Goal: Task Accomplishment & Management: Manage account settings

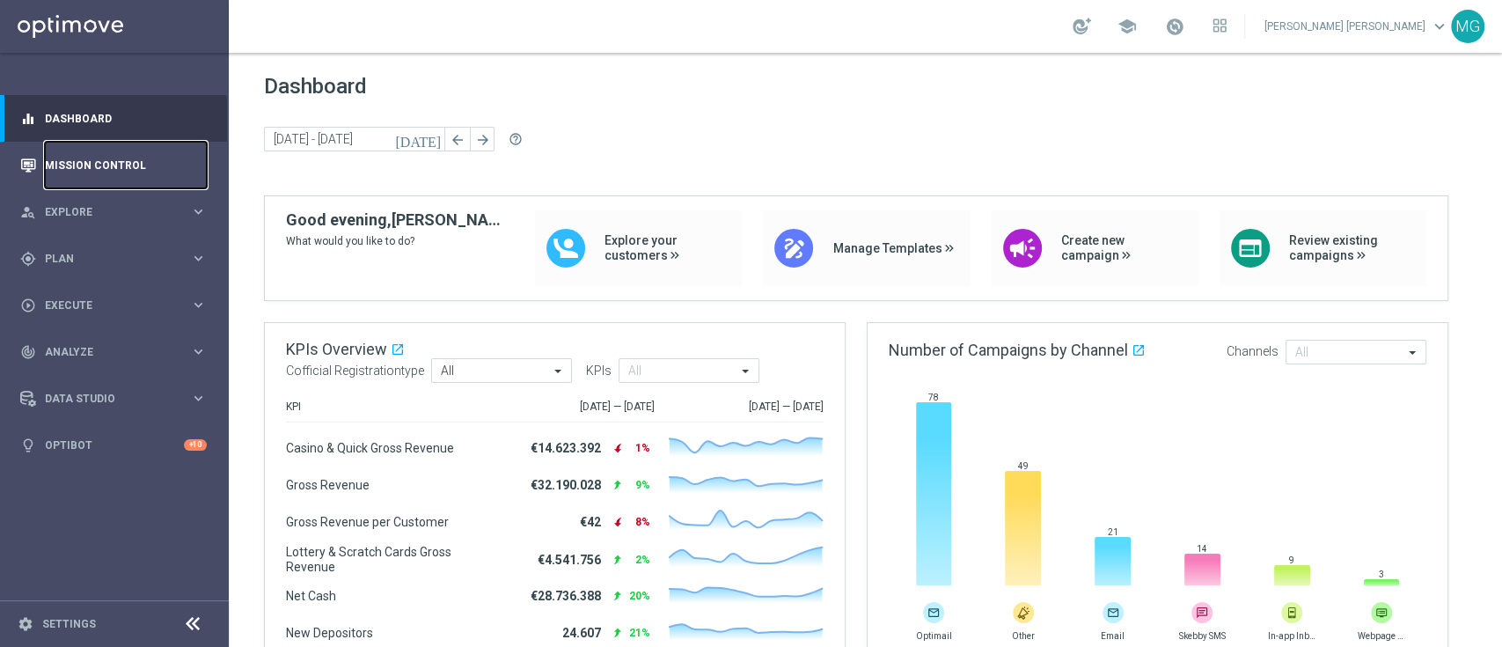
click at [82, 169] on link "Mission Control" at bounding box center [126, 165] width 162 height 47
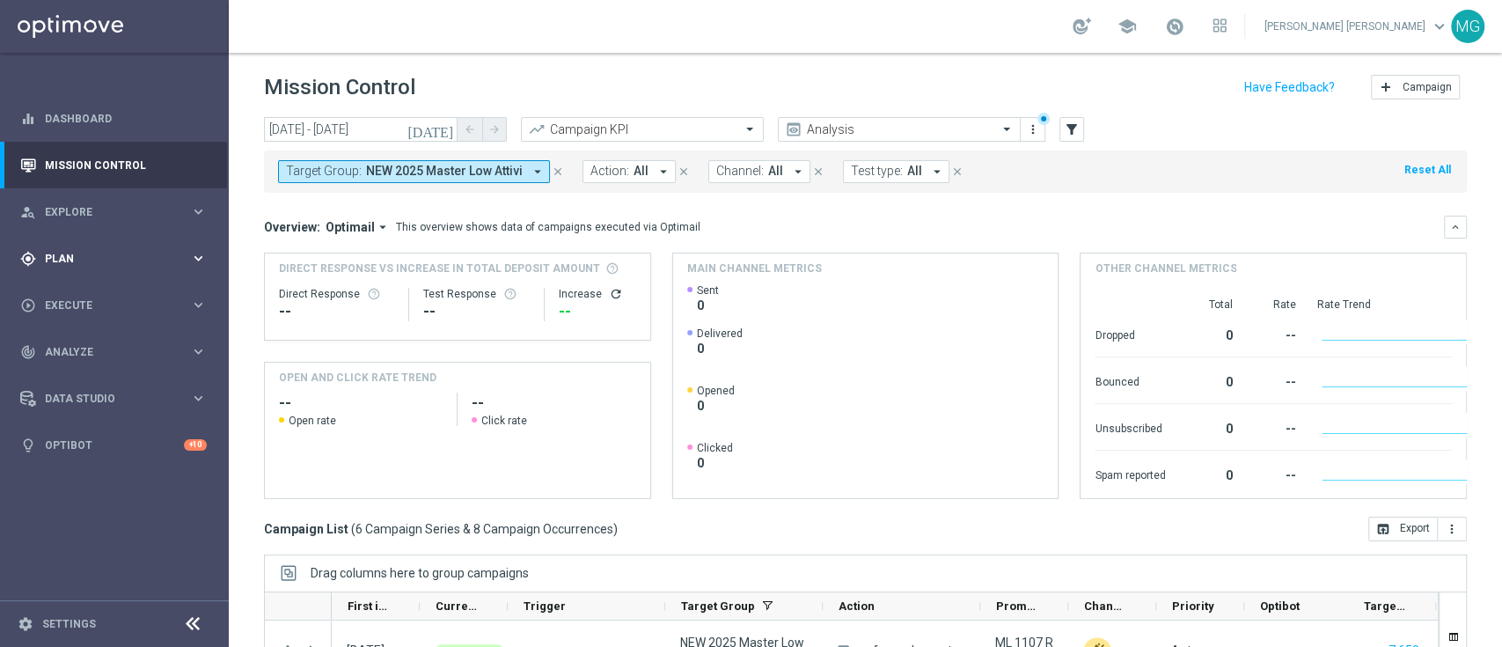
click at [68, 273] on div "gps_fixed Plan keyboard_arrow_right" at bounding box center [113, 258] width 227 height 47
click at [91, 299] on link "Target Groups" at bounding box center [114, 295] width 137 height 14
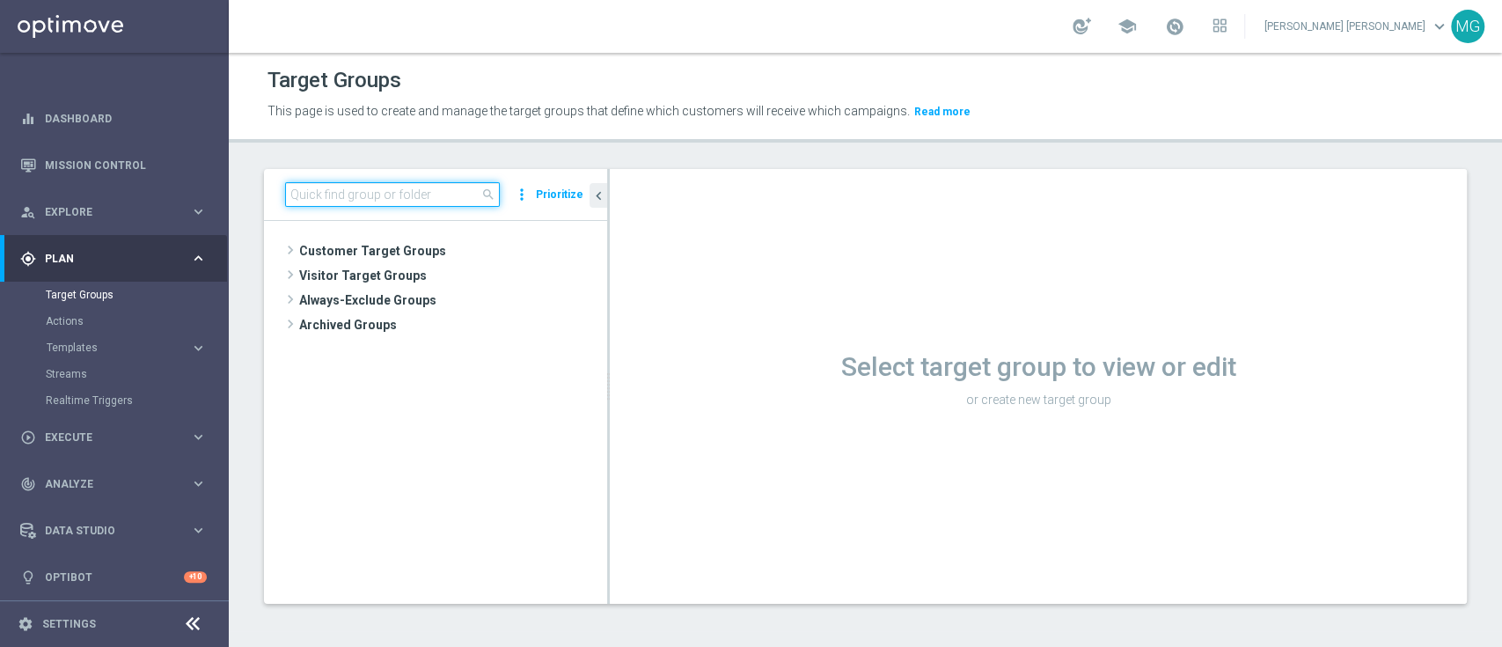
click at [422, 196] on input at bounding box center [392, 194] width 215 height 25
paste input "NEW 2025 Silver Attivi_ ggr >=150_con saldo"
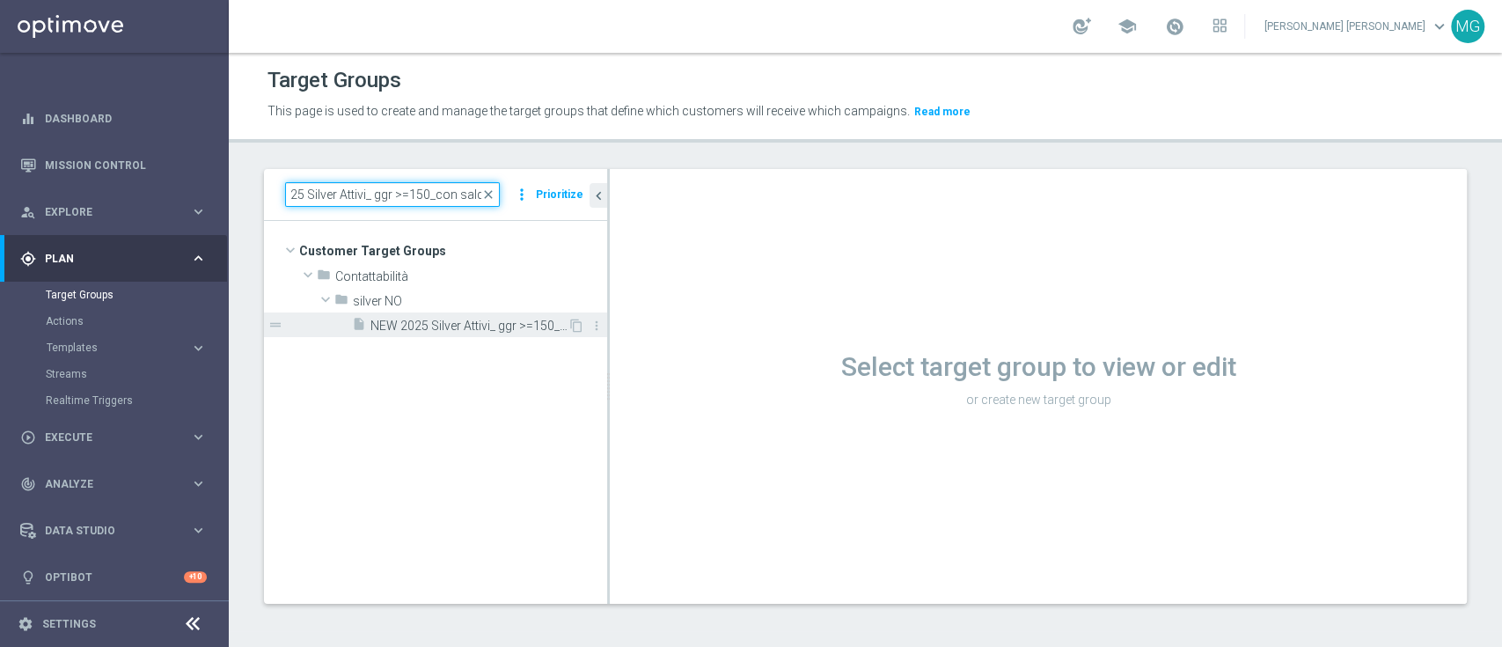
type input "NEW 2025 Silver Attivi_ ggr >=150_con saldo"
click at [471, 328] on span "NEW 2025 Silver Attivi_ ggr >=150_con saldo" at bounding box center [468, 326] width 197 height 15
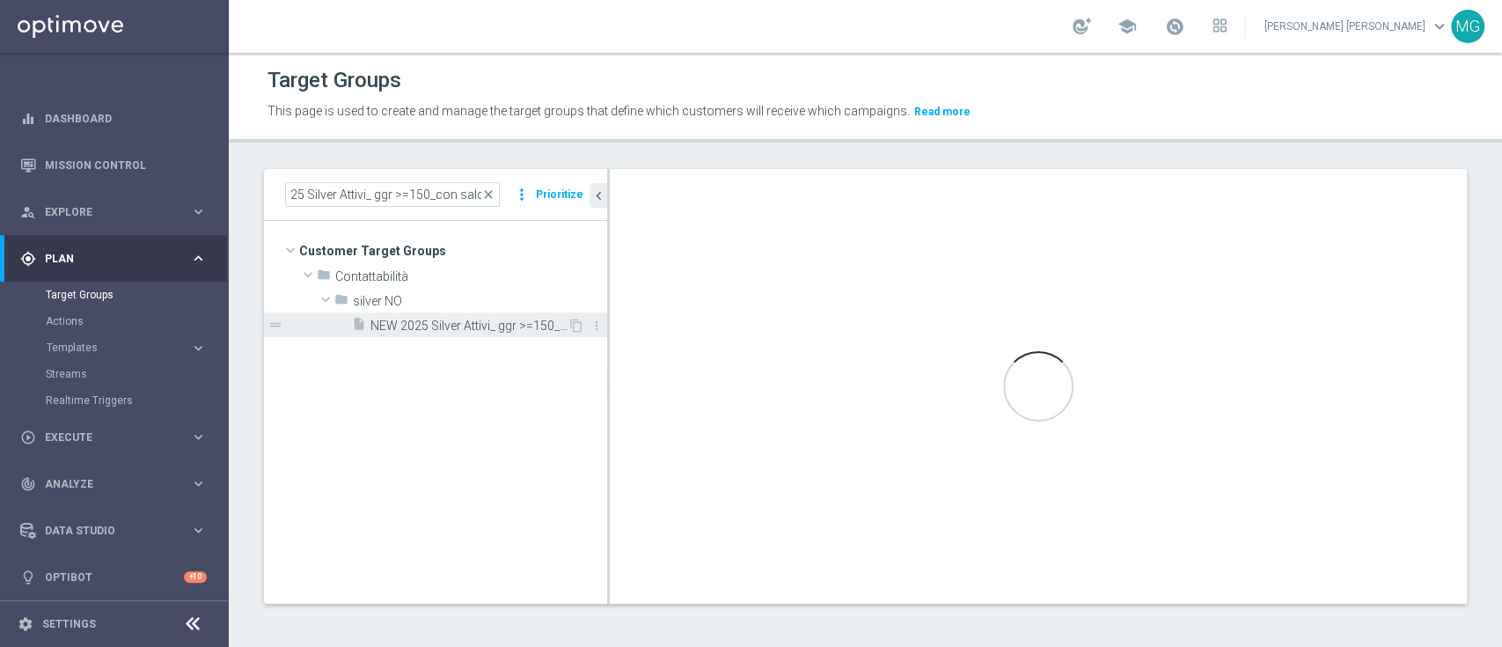
scroll to position [0, 0]
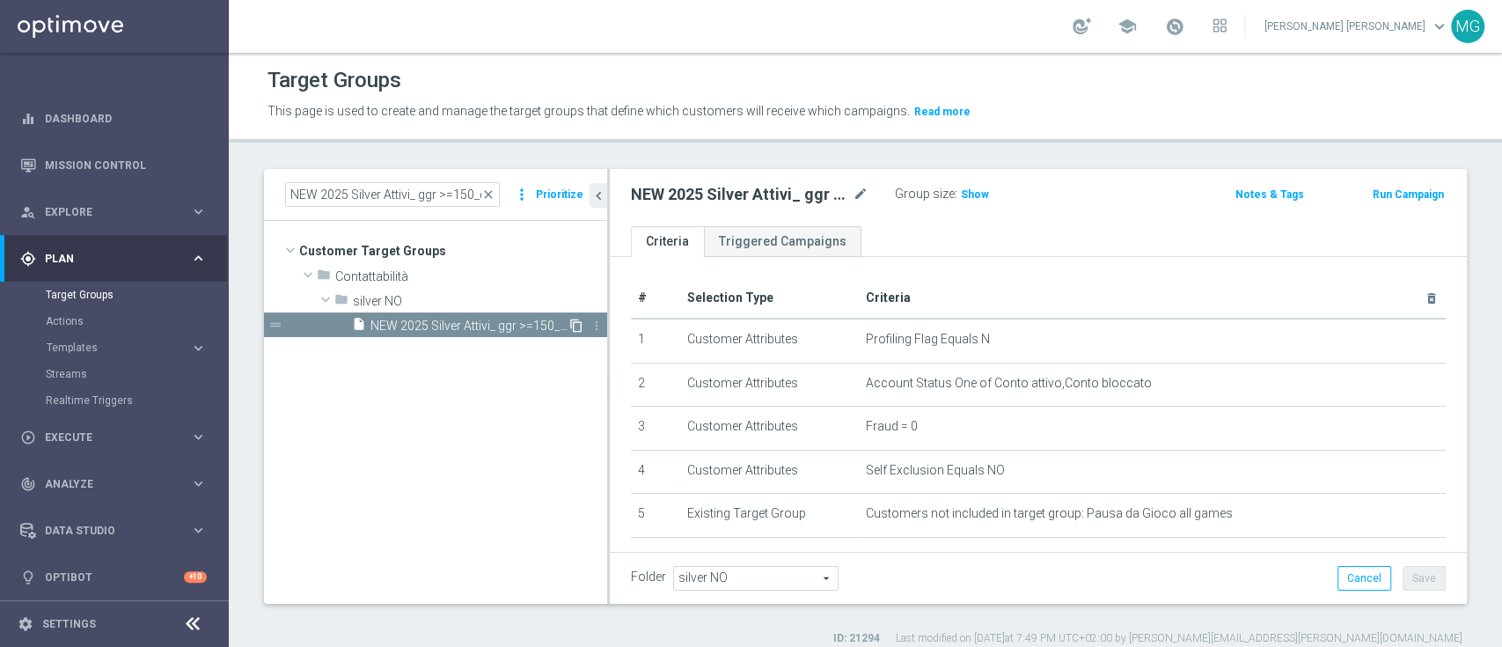
click at [575, 324] on icon "content_copy" at bounding box center [576, 326] width 14 height 14
click at [859, 195] on icon "mode_edit" at bounding box center [861, 194] width 16 height 21
type input "VERIFICA SALDO"
click at [1132, 231] on ul "Criteria Triggered Campaigns" at bounding box center [1038, 241] width 857 height 31
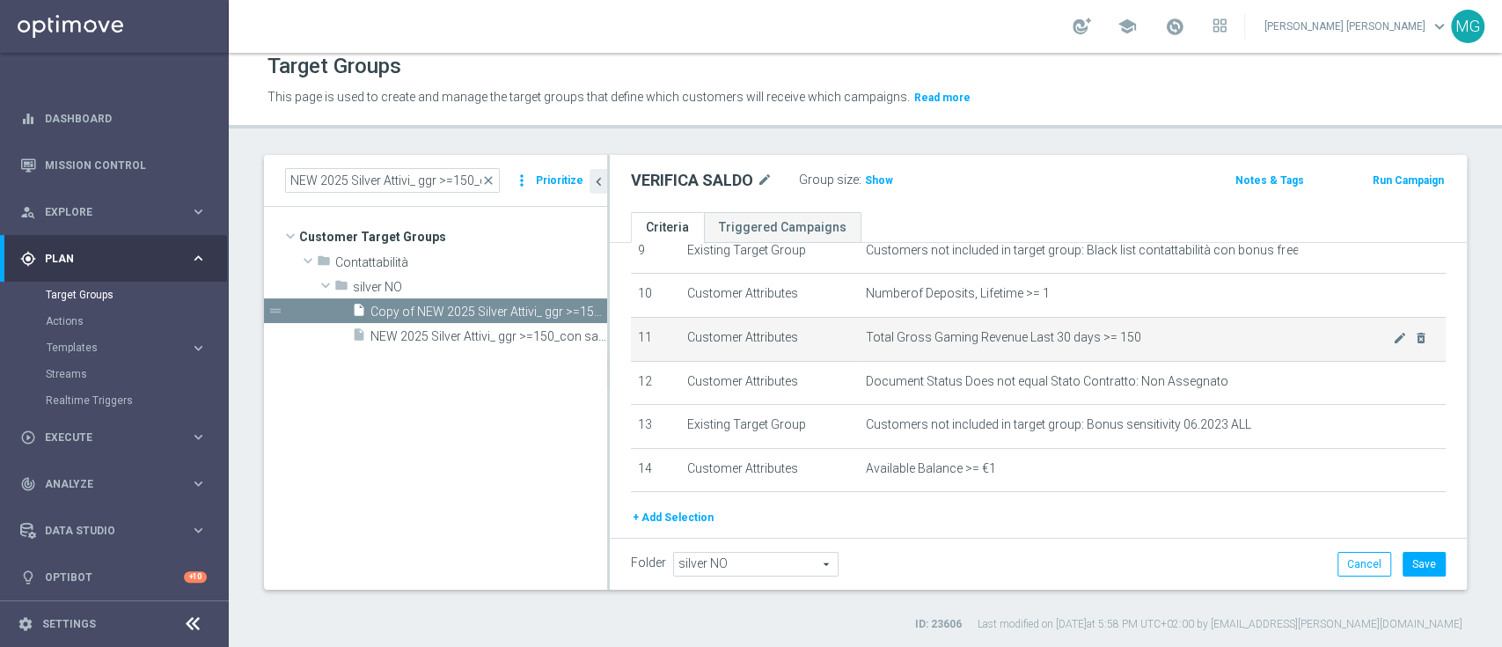
scroll to position [426, 0]
click at [1414, 341] on icon "delete_forever" at bounding box center [1421, 336] width 14 height 14
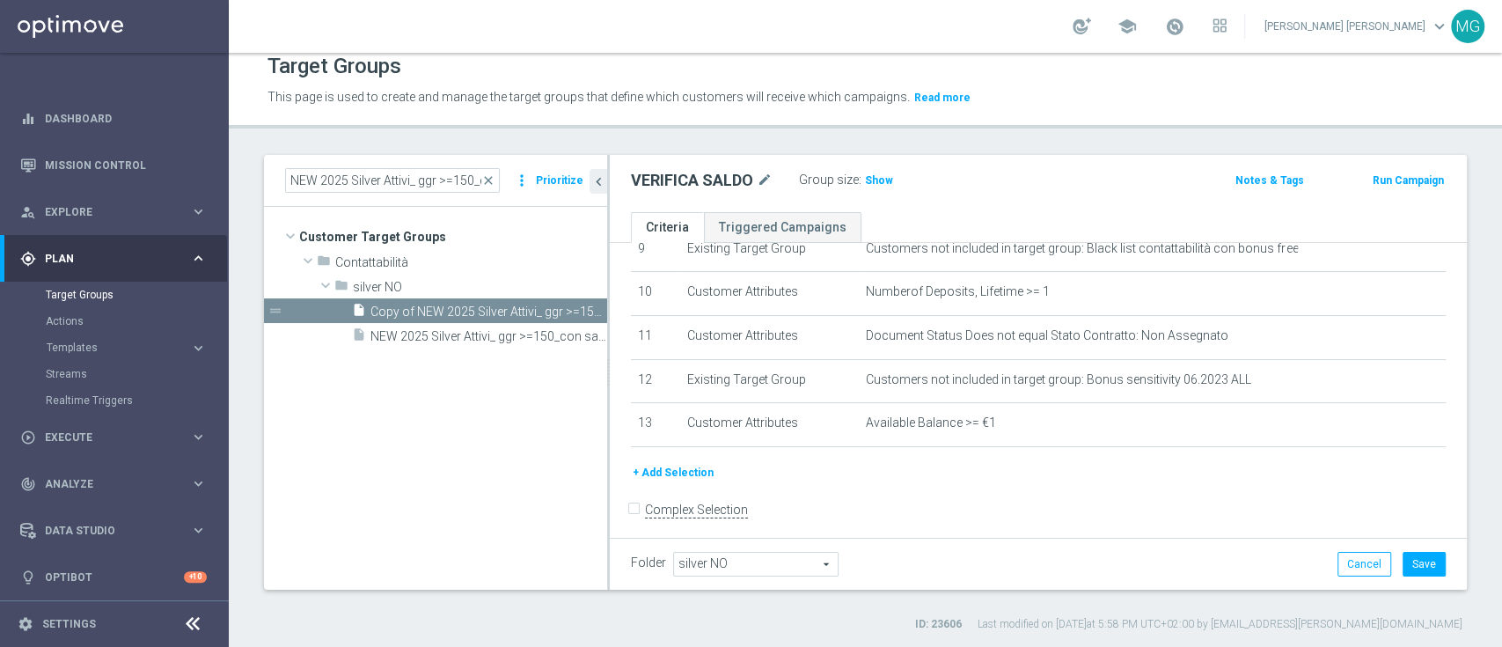
click at [672, 468] on button "+ Add Selection" at bounding box center [673, 472] width 84 height 19
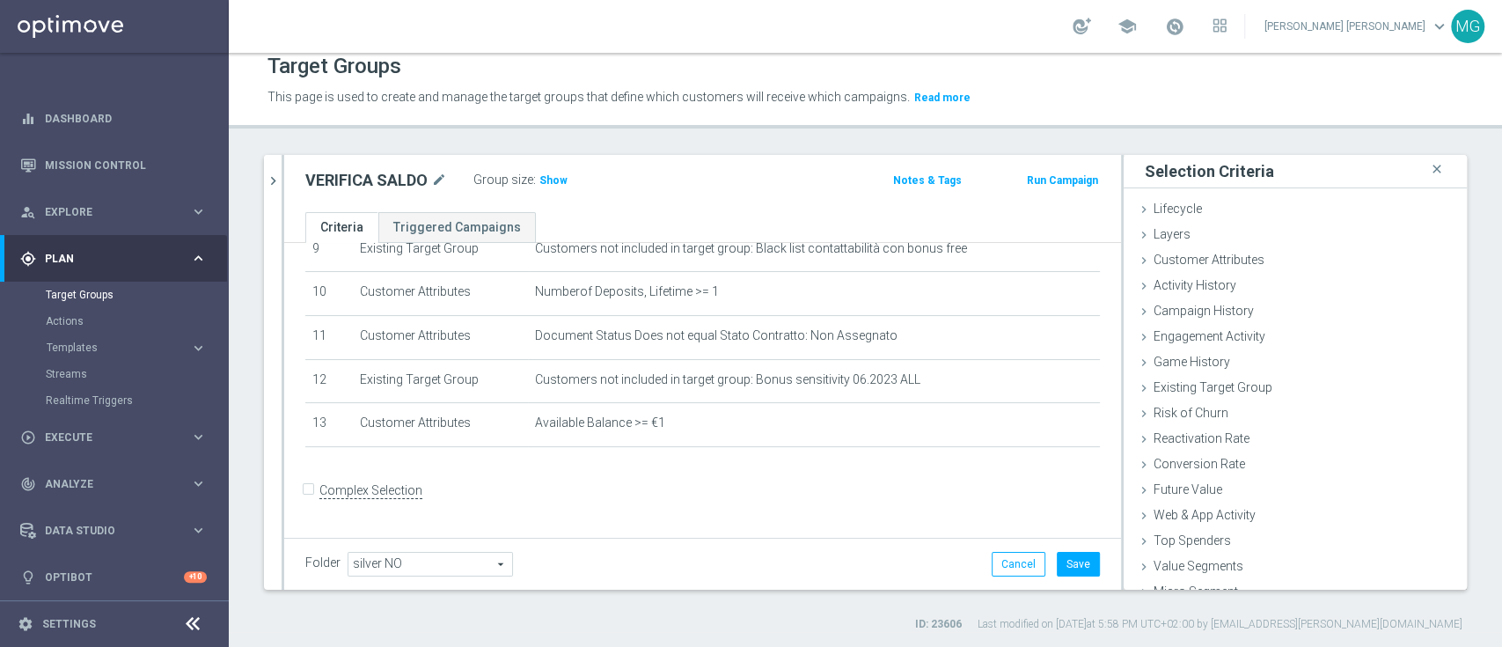
scroll to position [420, 0]
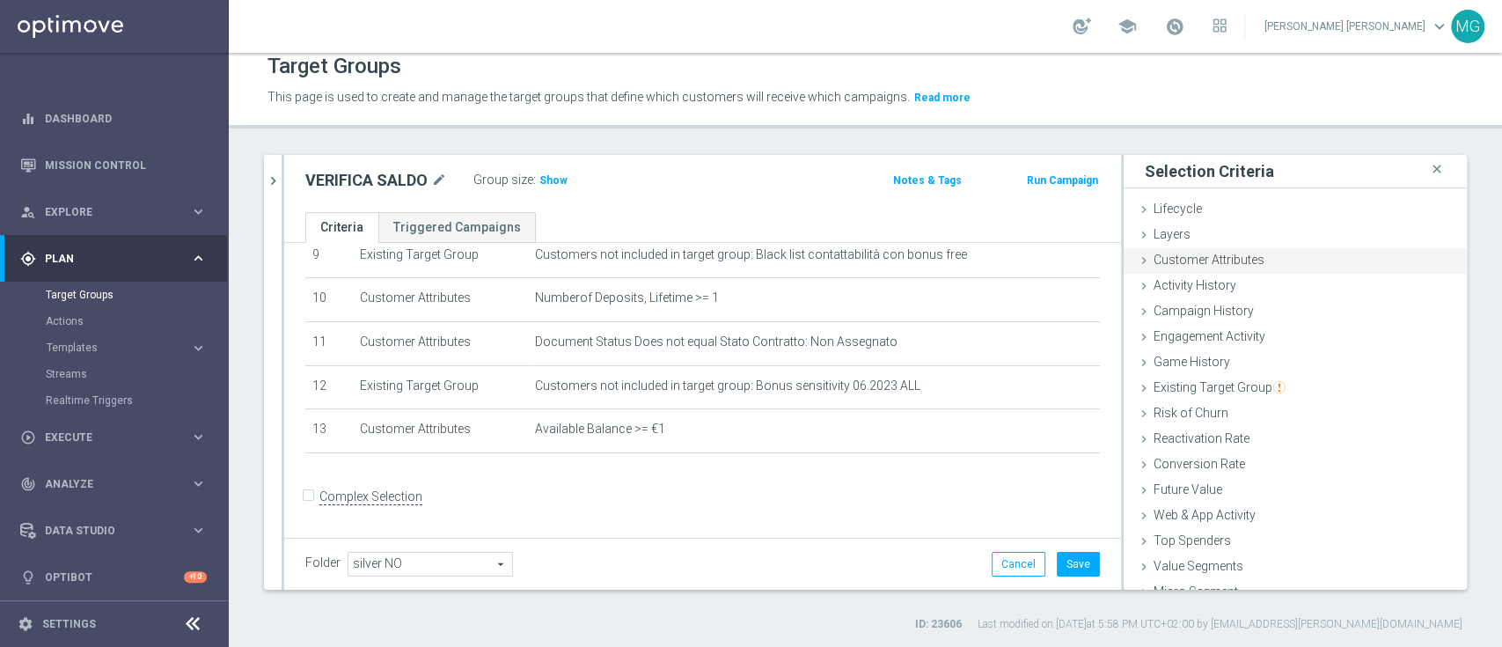
click at [1202, 250] on div "Customer Attributes done" at bounding box center [1295, 261] width 343 height 26
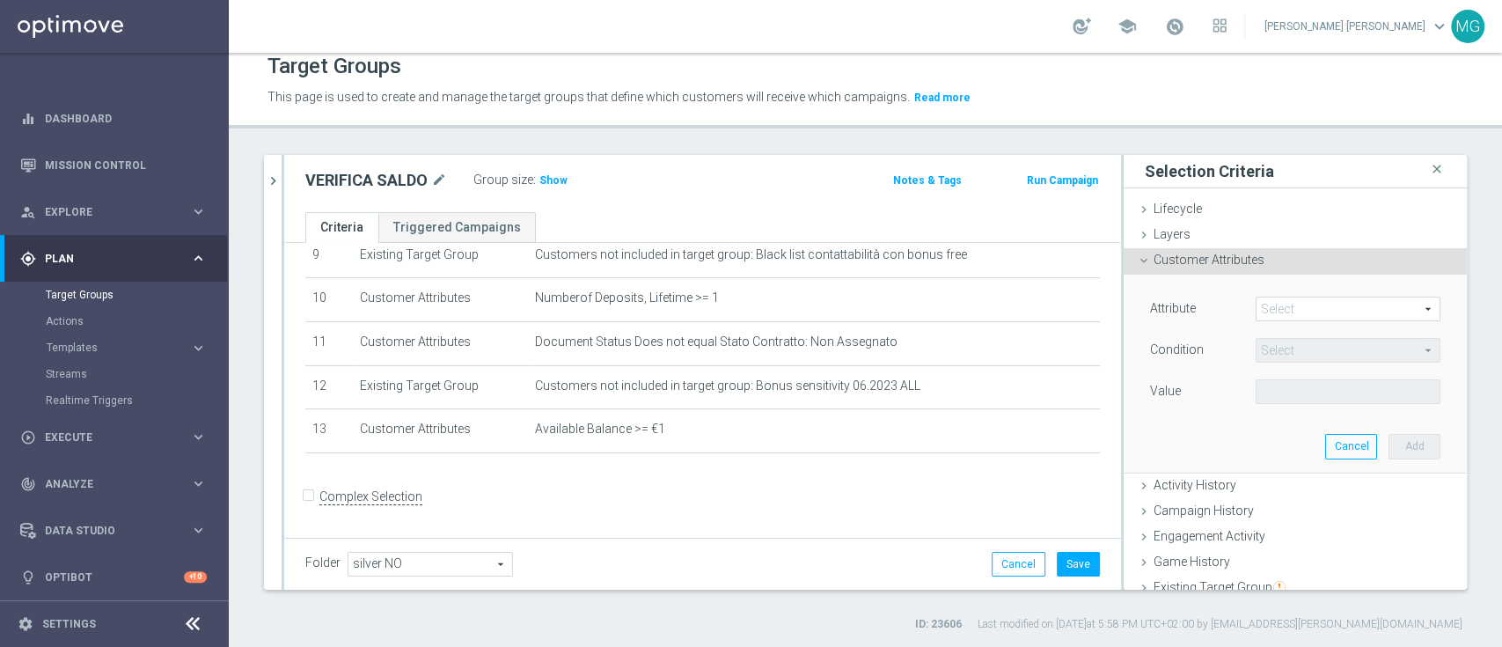
click at [1272, 297] on span at bounding box center [1348, 308] width 183 height 23
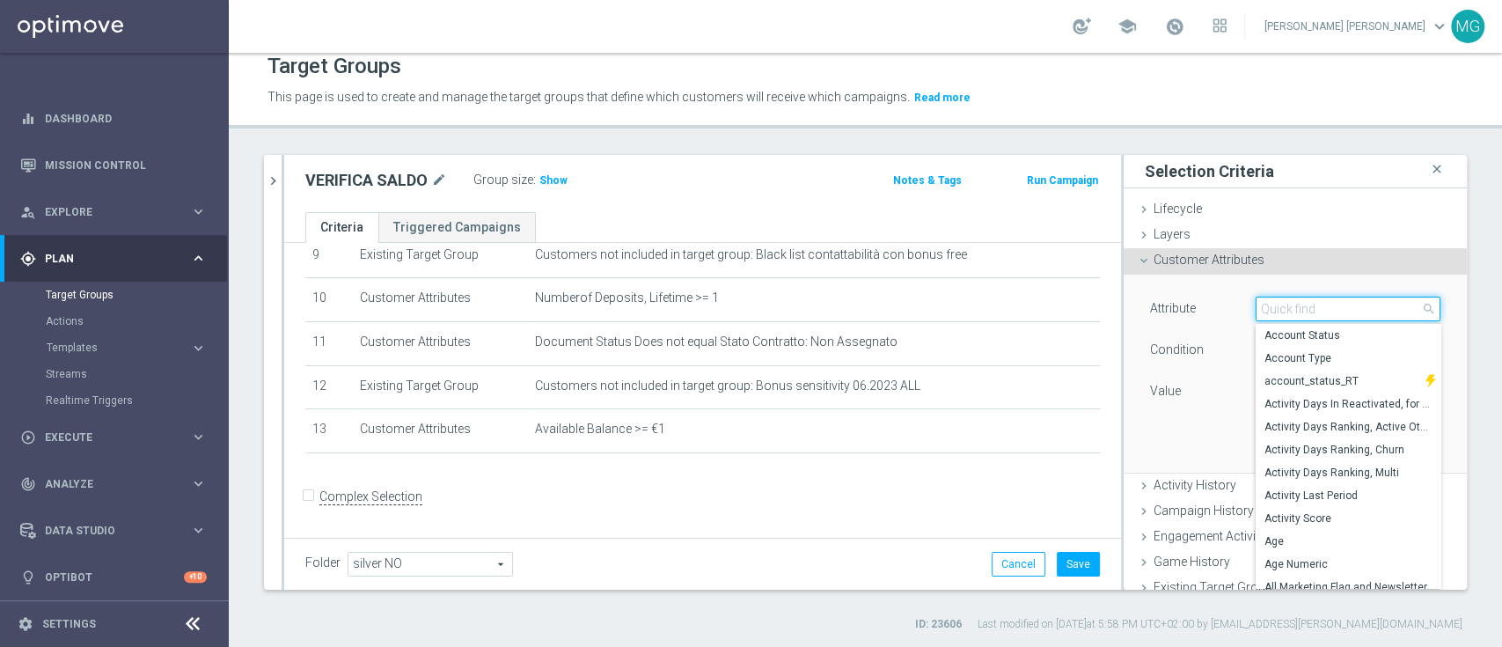
click at [1276, 308] on input "search" at bounding box center [1348, 309] width 185 height 25
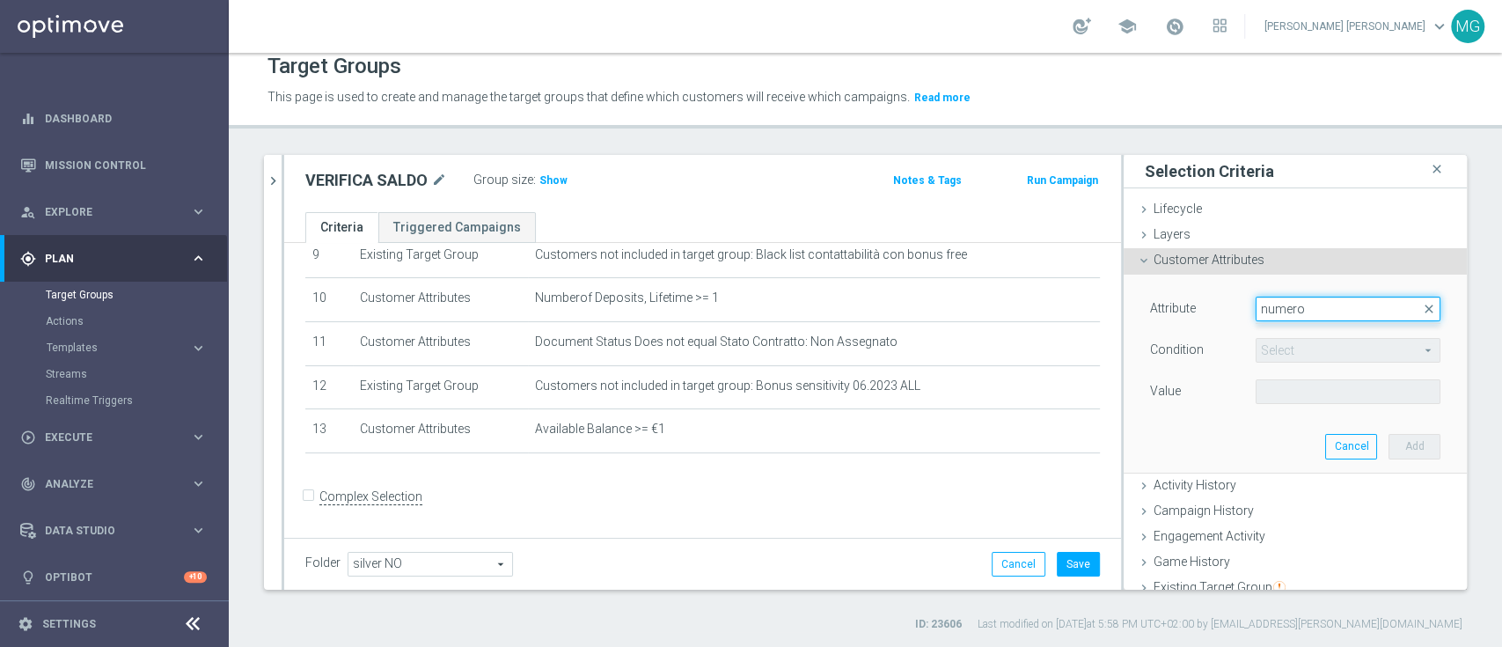
click at [1314, 310] on input "numero" at bounding box center [1348, 309] width 185 height 25
type input "n"
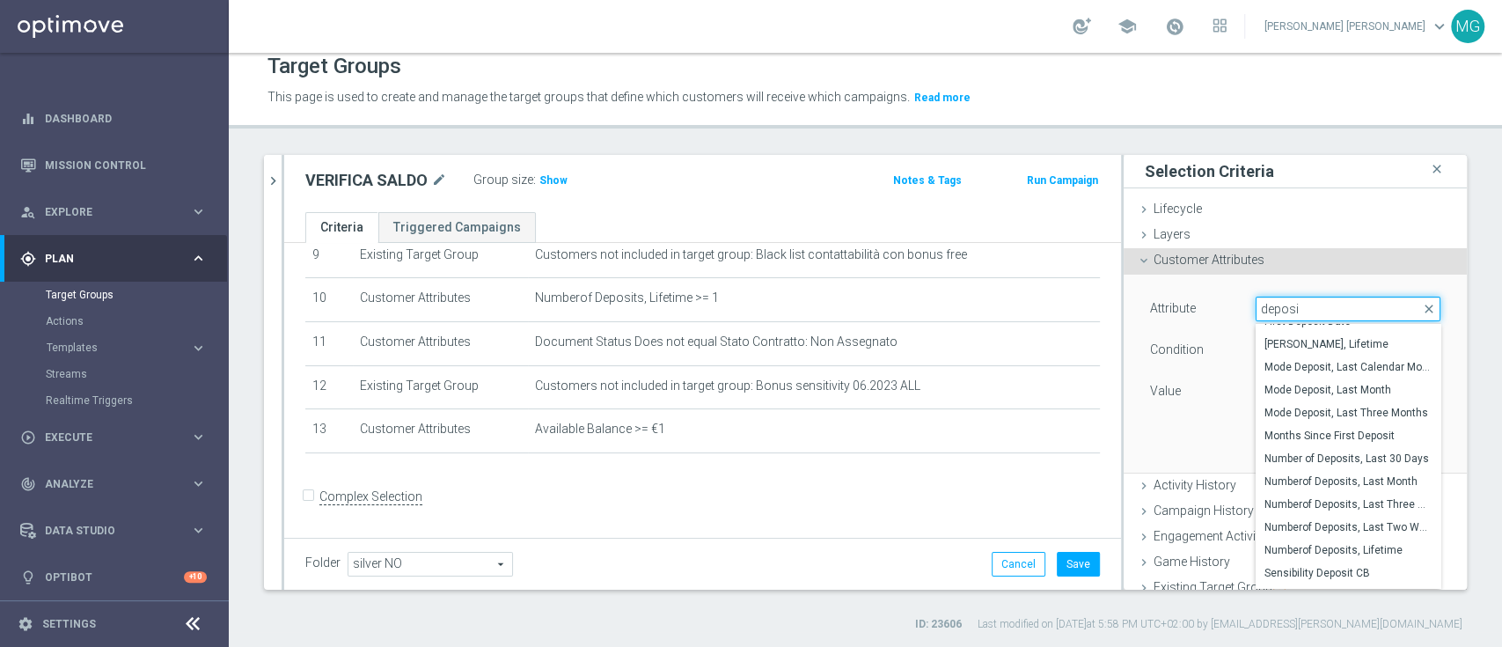
scroll to position [391, 0]
type input "deposi"
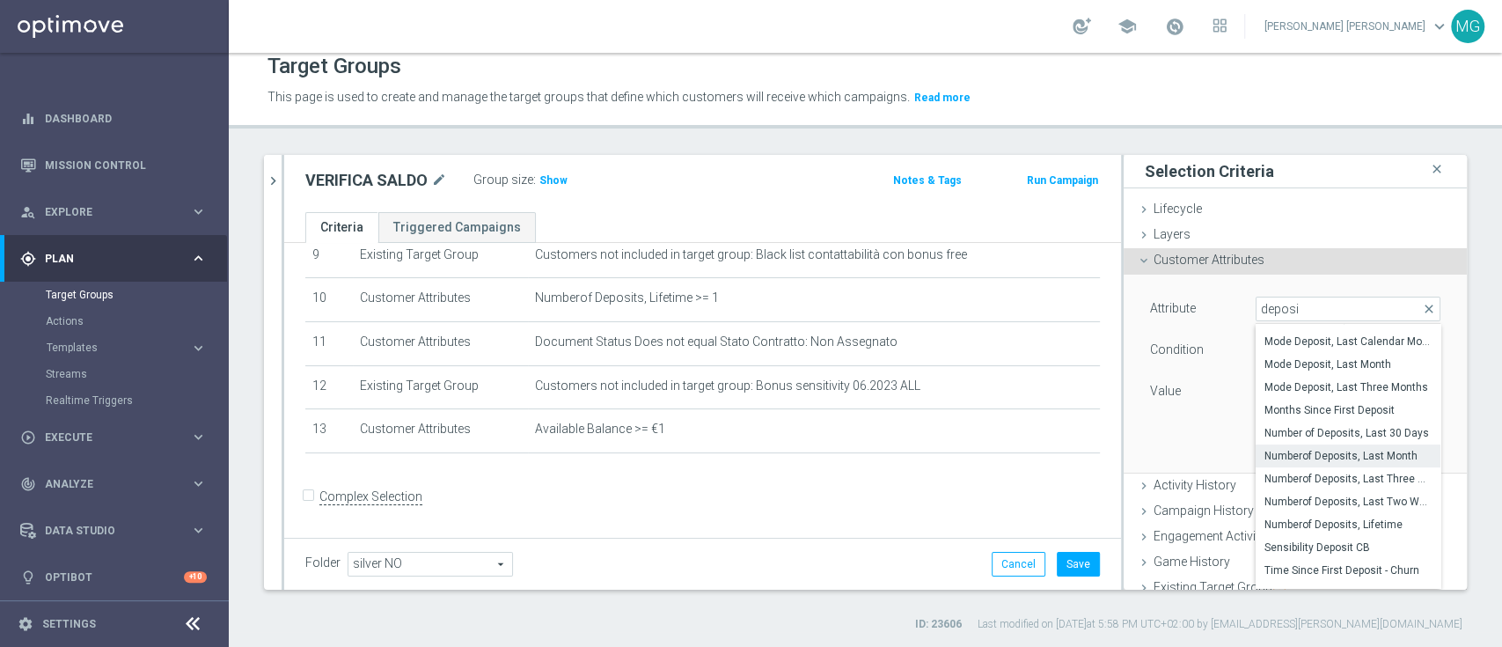
click at [1310, 450] on span "Numberof Deposits, Last Month" at bounding box center [1347, 456] width 167 height 14
type input "Numberof Deposits, Last Month"
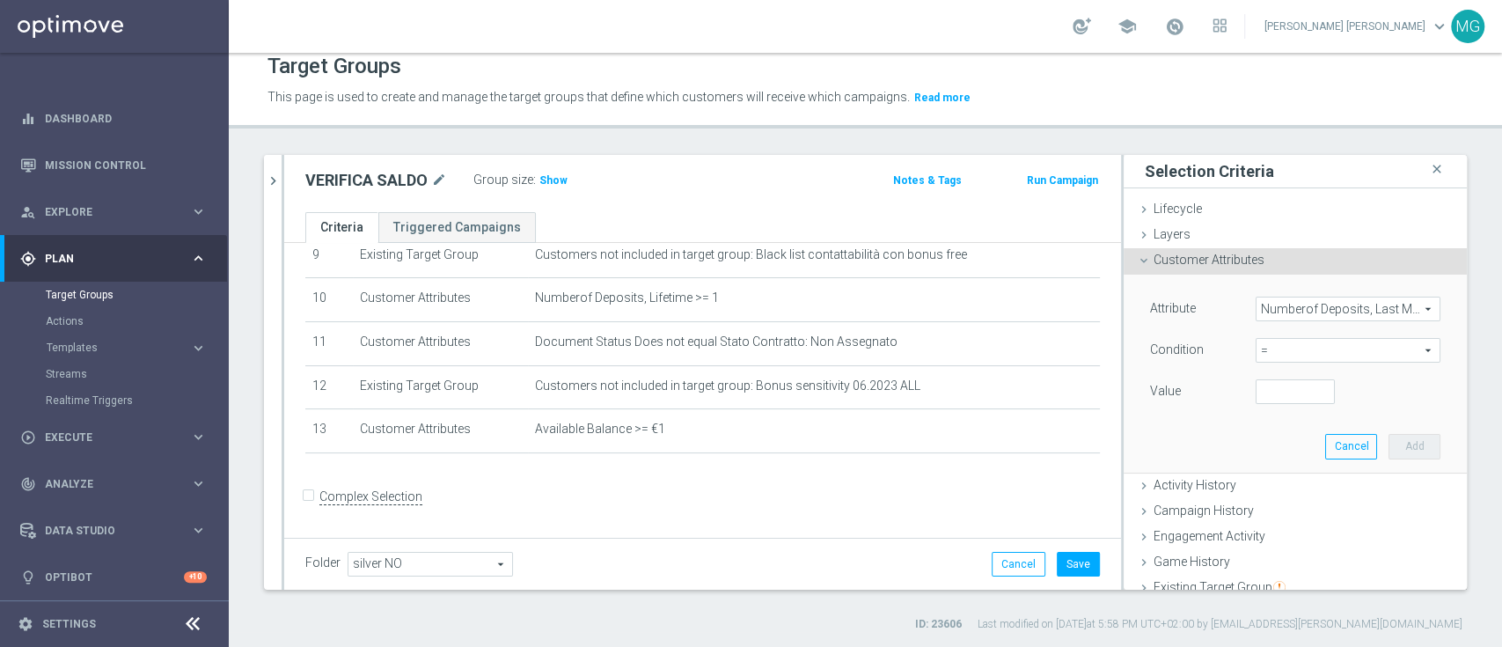
click at [1294, 348] on span "=" at bounding box center [1348, 350] width 183 height 23
click at [1279, 382] on span "<" at bounding box center [1347, 377] width 167 height 14
type input "<"
click at [1256, 397] on input "number" at bounding box center [1295, 391] width 79 height 25
type input "1"
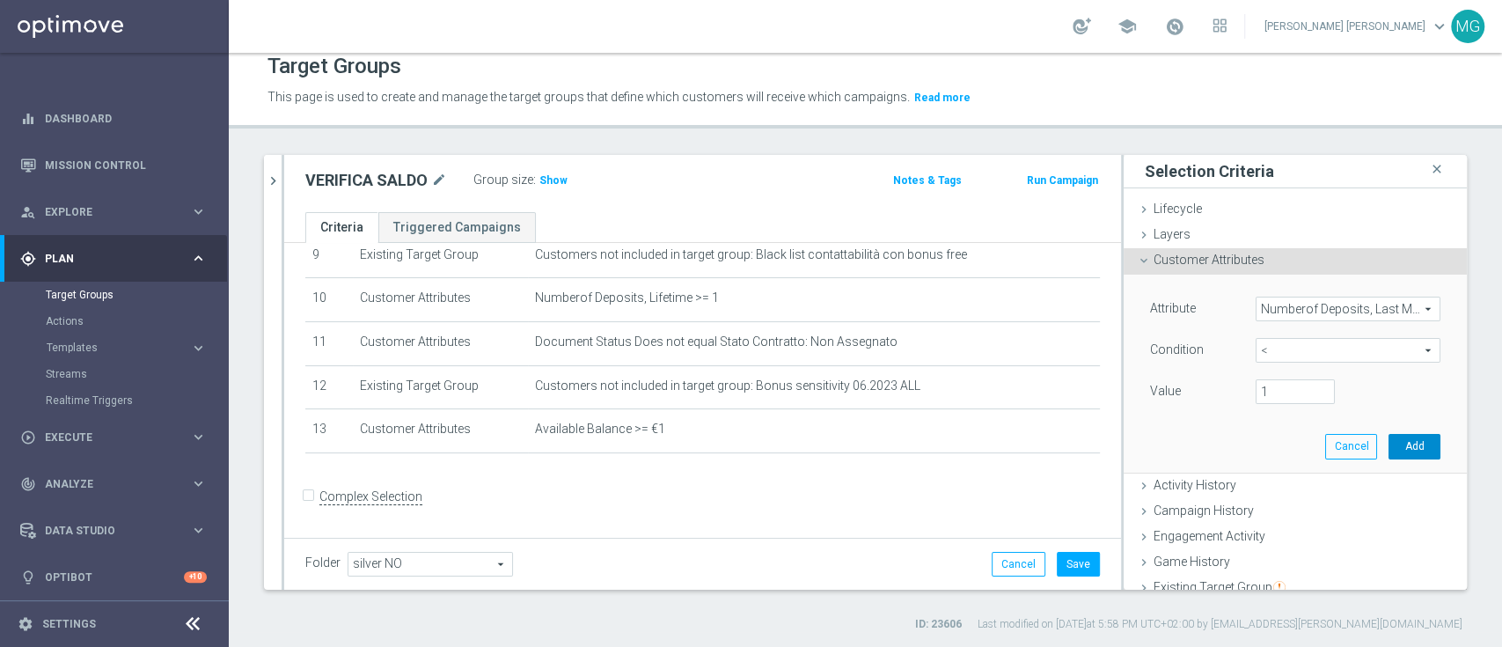
click at [1389, 442] on button "Add" at bounding box center [1415, 446] width 52 height 25
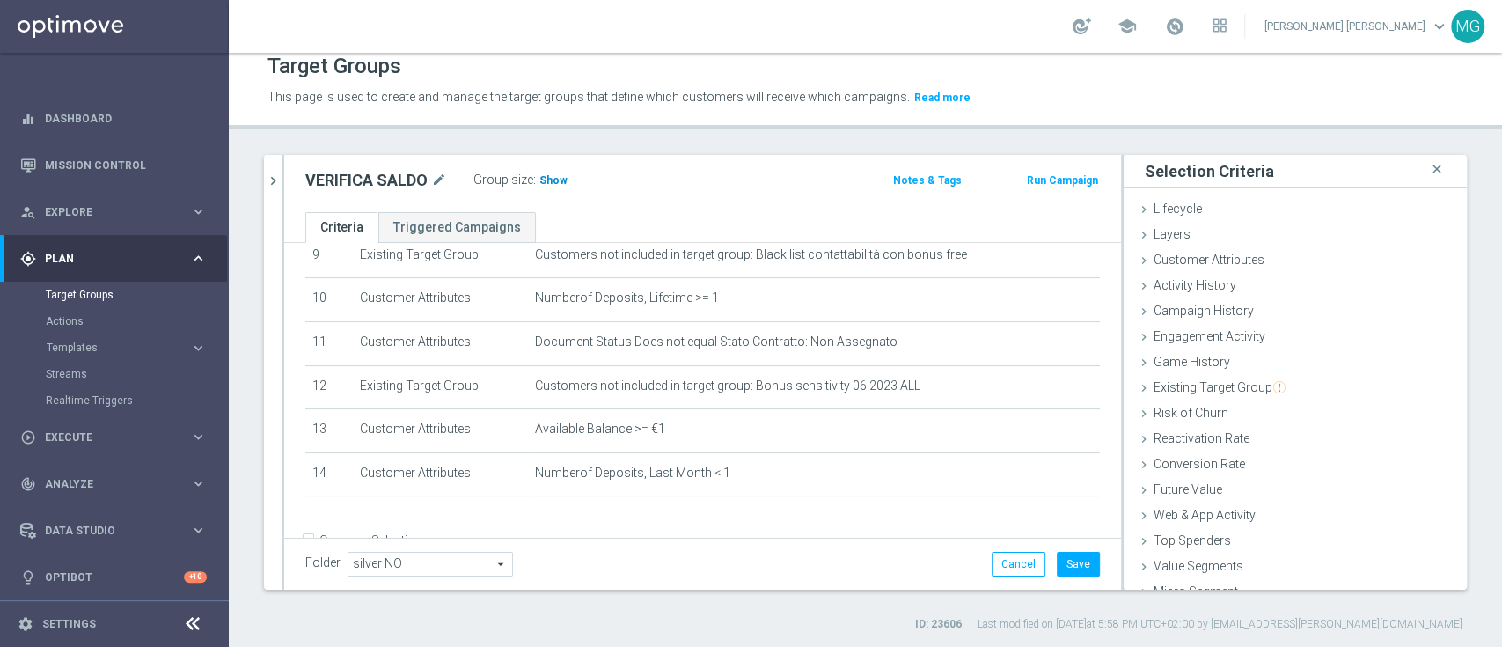
click at [555, 187] on h3 "Show" at bounding box center [554, 180] width 32 height 19
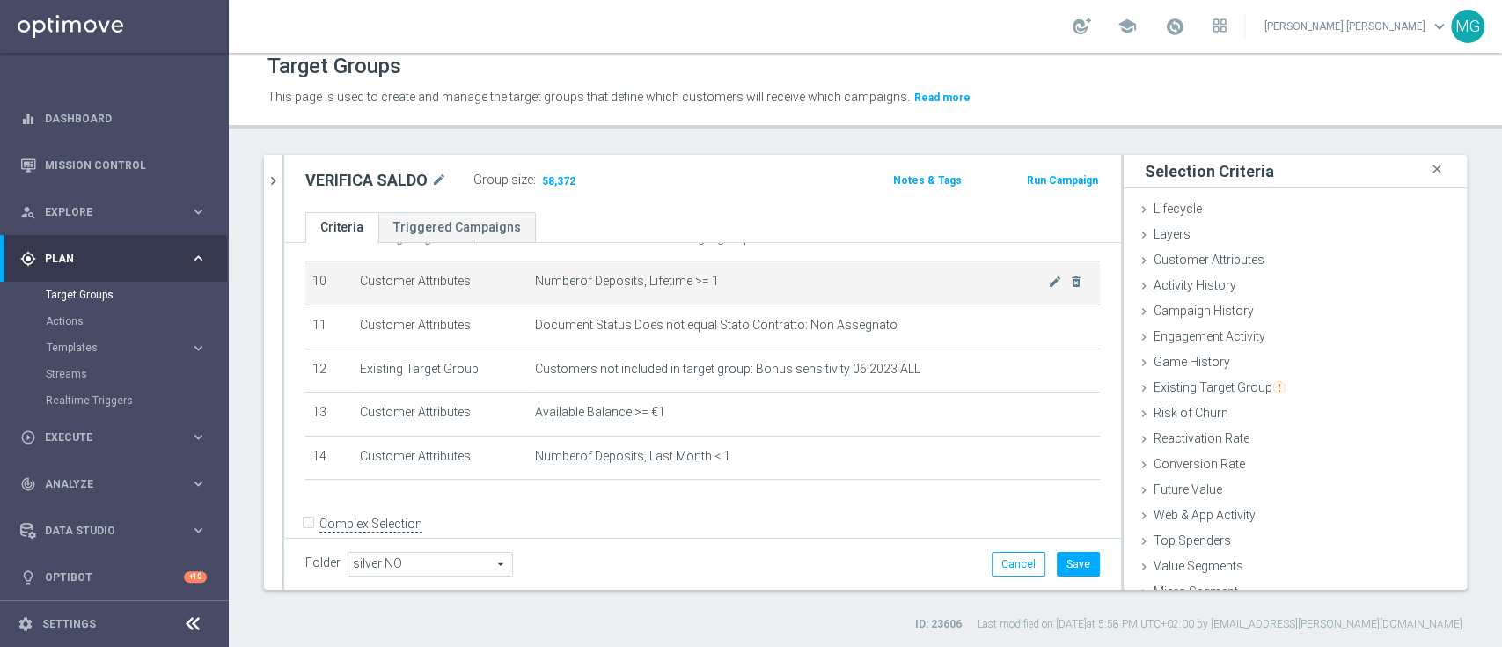
scroll to position [436, 0]
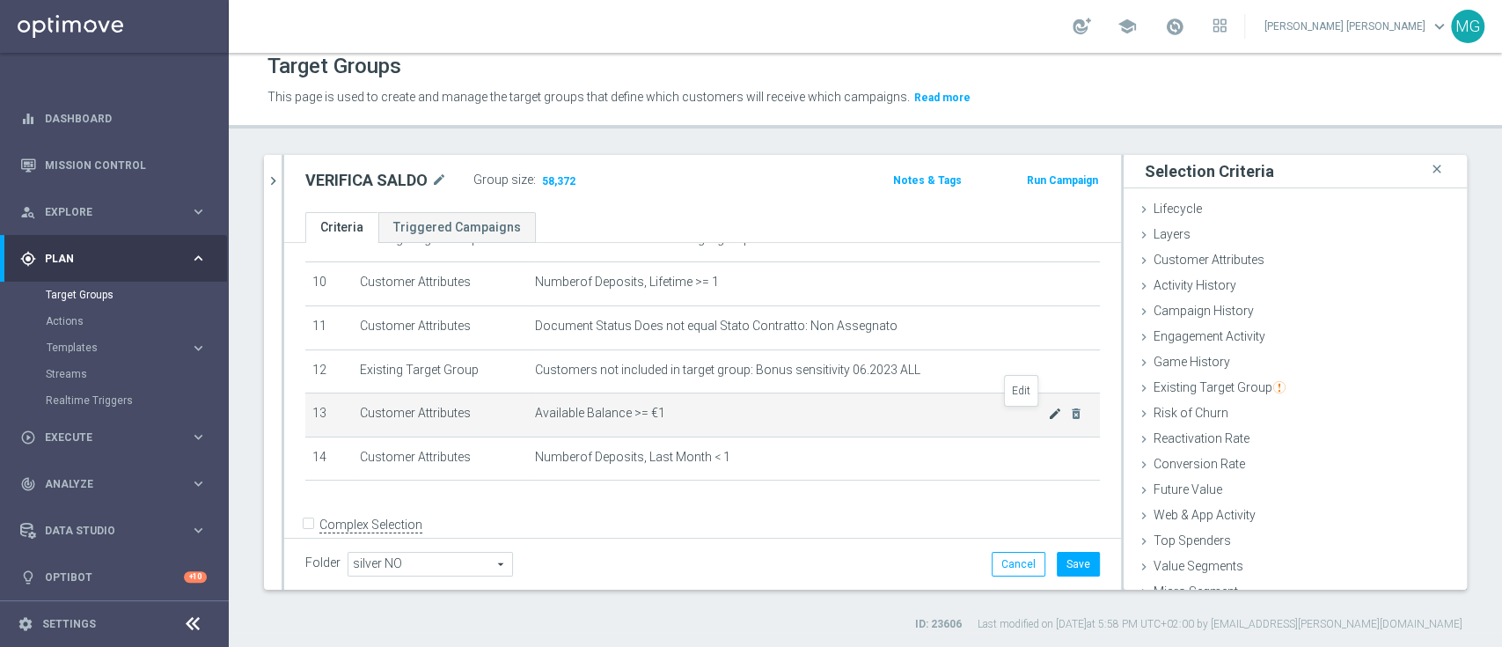
click at [1048, 419] on icon "mode_edit" at bounding box center [1055, 414] width 14 height 14
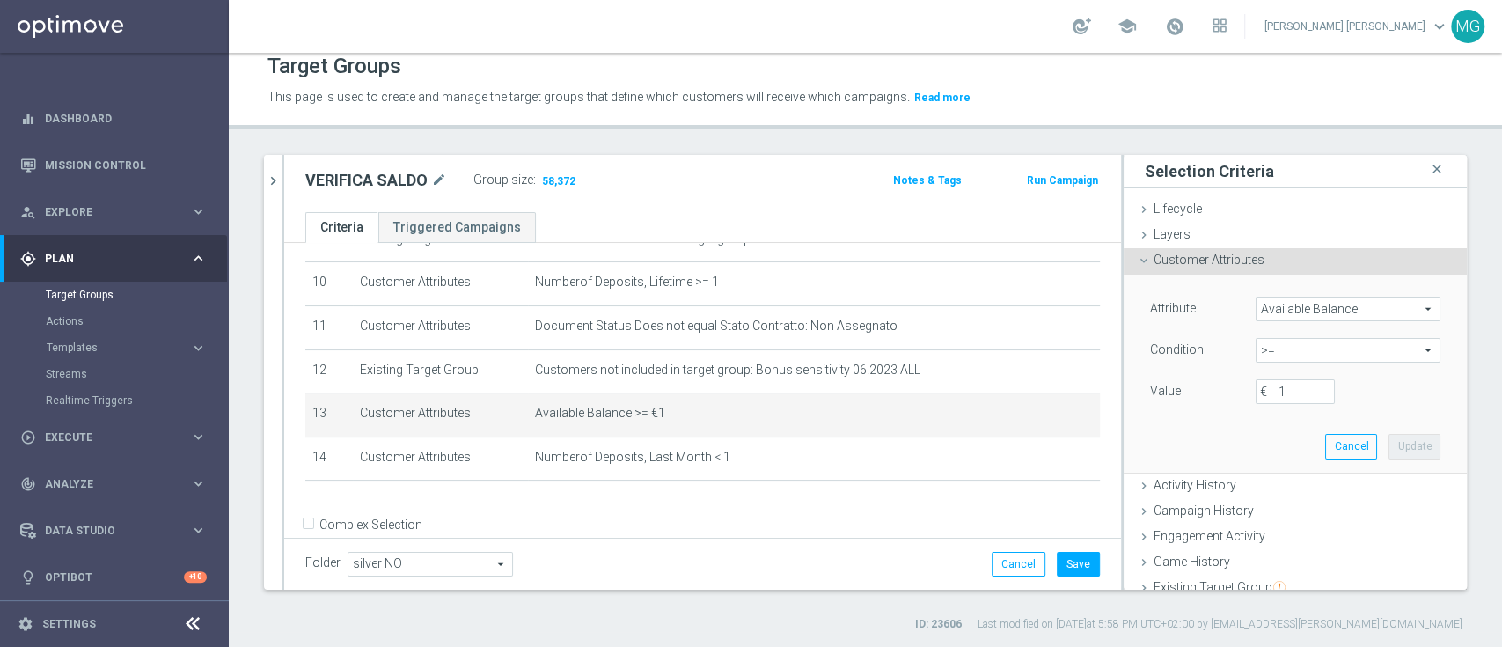
click at [1274, 355] on span ">=" at bounding box center [1348, 350] width 183 height 23
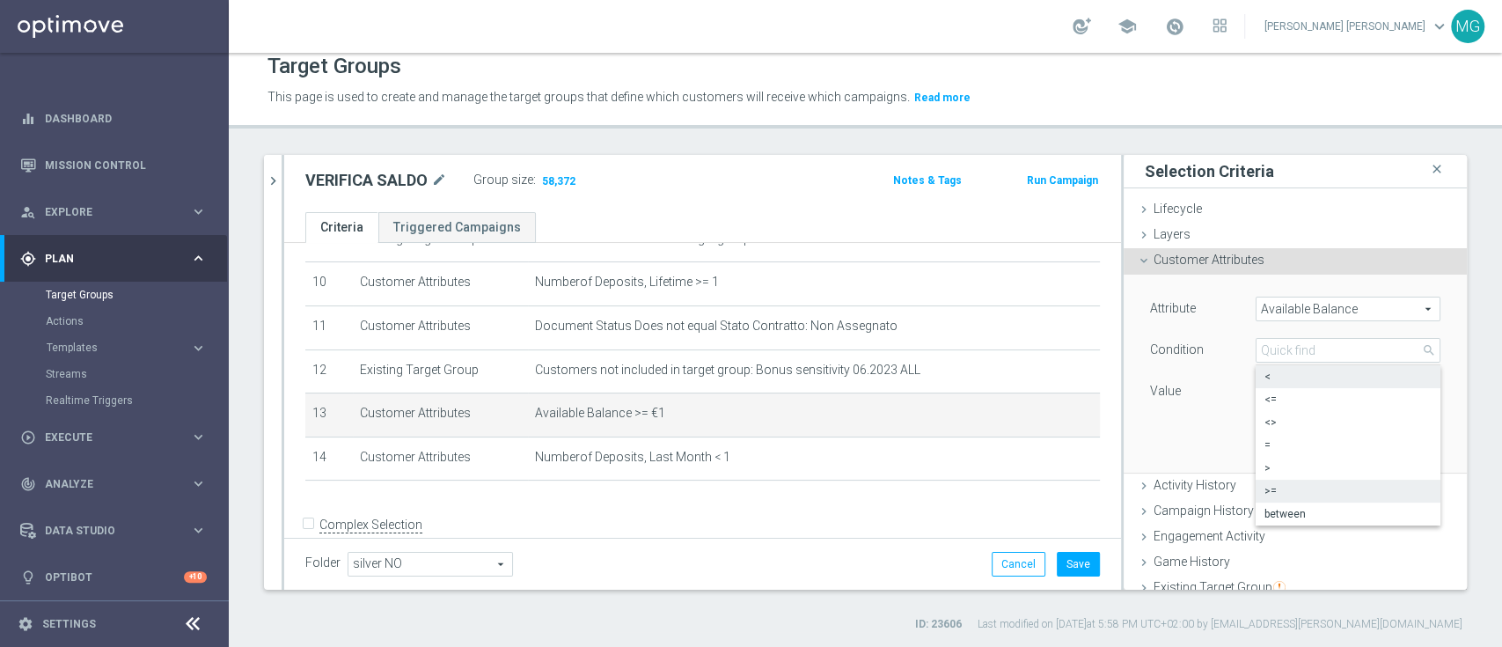
click at [1280, 377] on span "<" at bounding box center [1347, 377] width 167 height 14
type input "<"
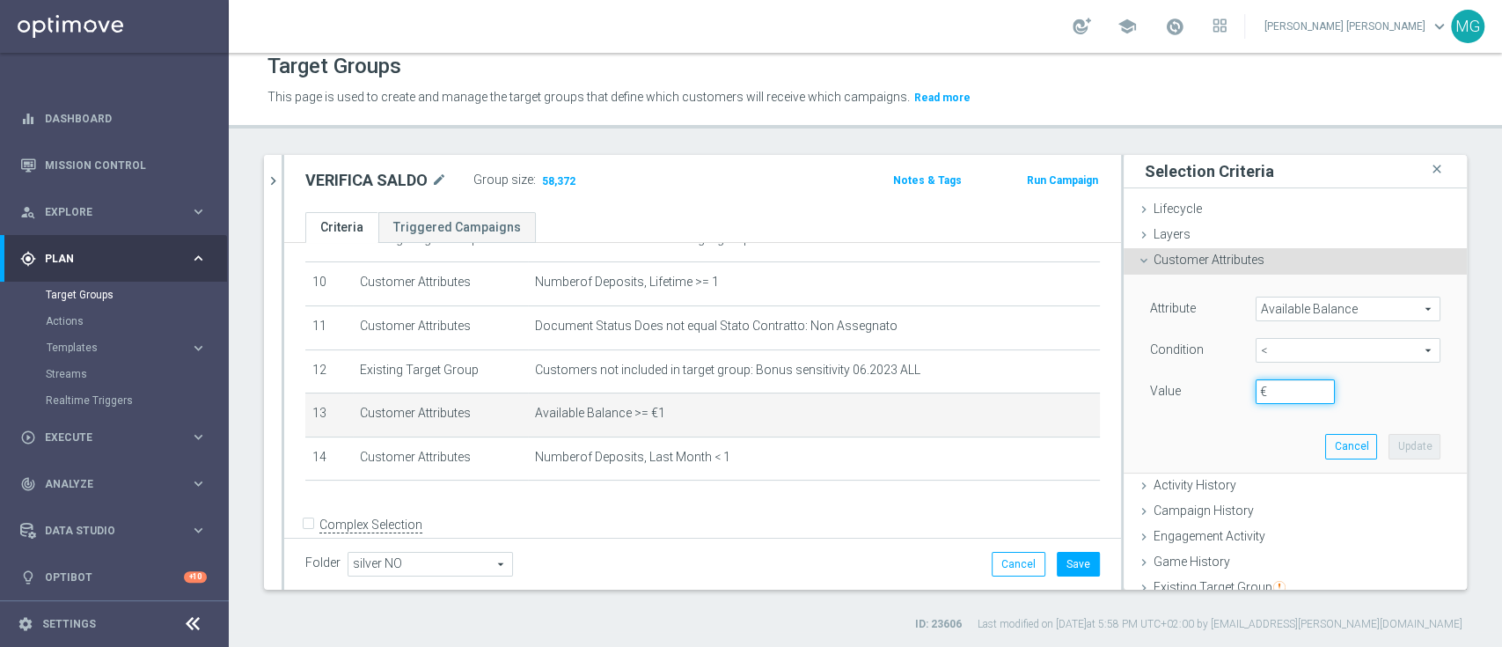
click at [1268, 385] on input "€" at bounding box center [1295, 391] width 79 height 25
type input "1"
click at [1384, 460] on div "Attribute Available Balance Available Balance arrow_drop_down search Condition …" at bounding box center [1295, 373] width 317 height 197
click at [1389, 454] on button "Update" at bounding box center [1415, 446] width 52 height 25
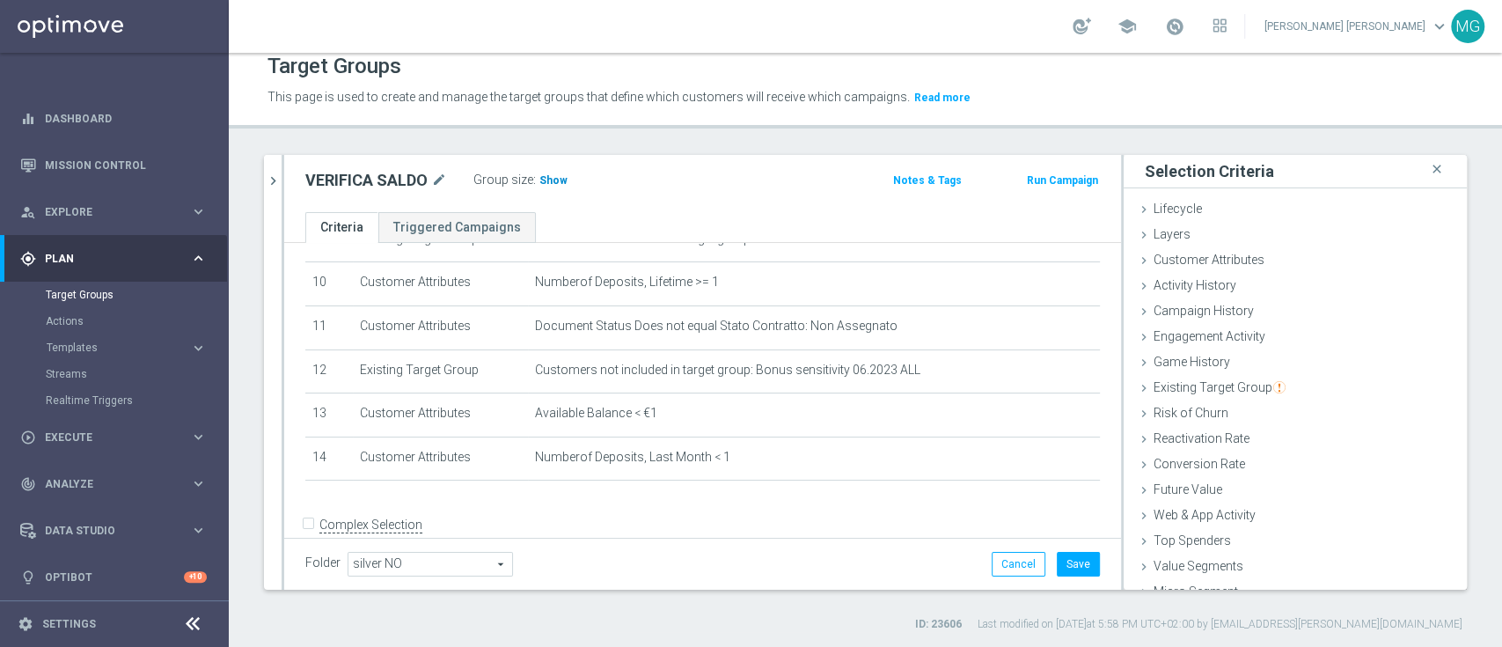
click at [550, 180] on span "Show" at bounding box center [553, 180] width 28 height 12
click at [700, 185] on div "VERIFICA SALDO mode_edit Group size : 77,715" at bounding box center [565, 182] width 547 height 28
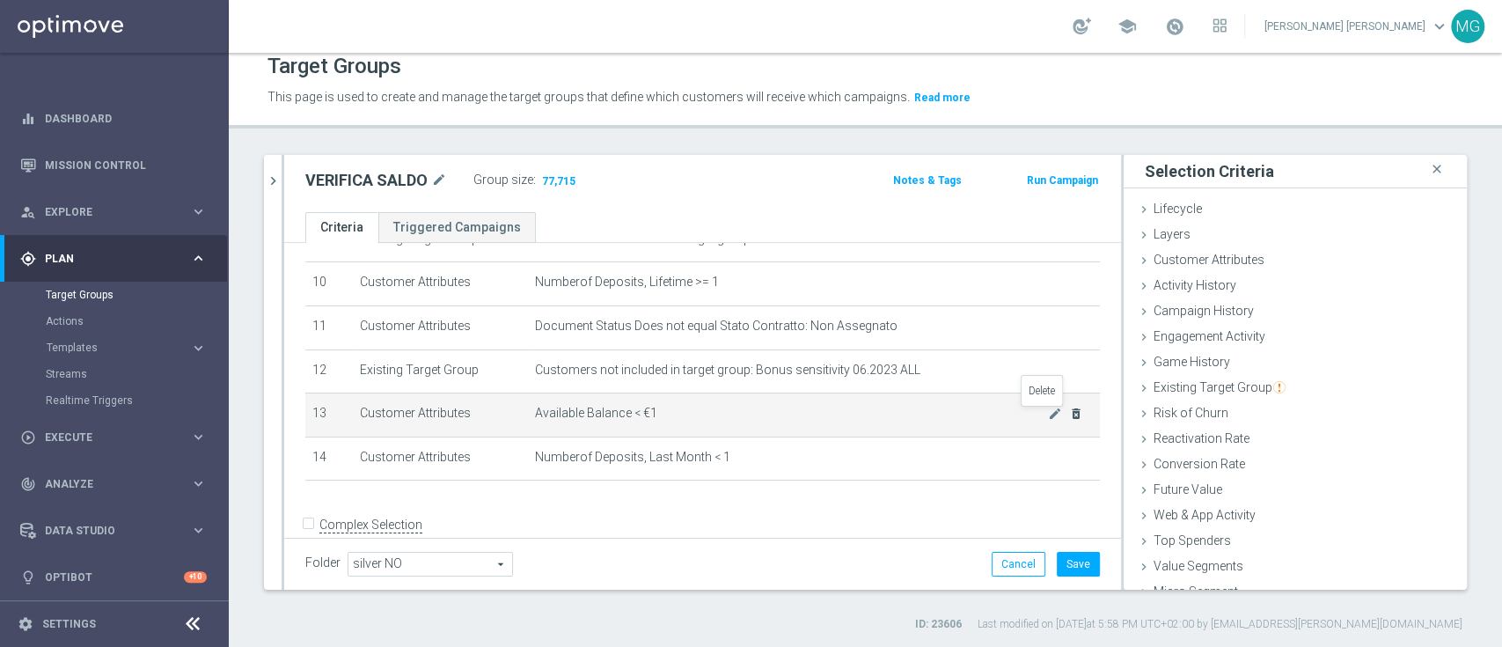
click at [1069, 421] on icon "delete_forever" at bounding box center [1076, 414] width 14 height 14
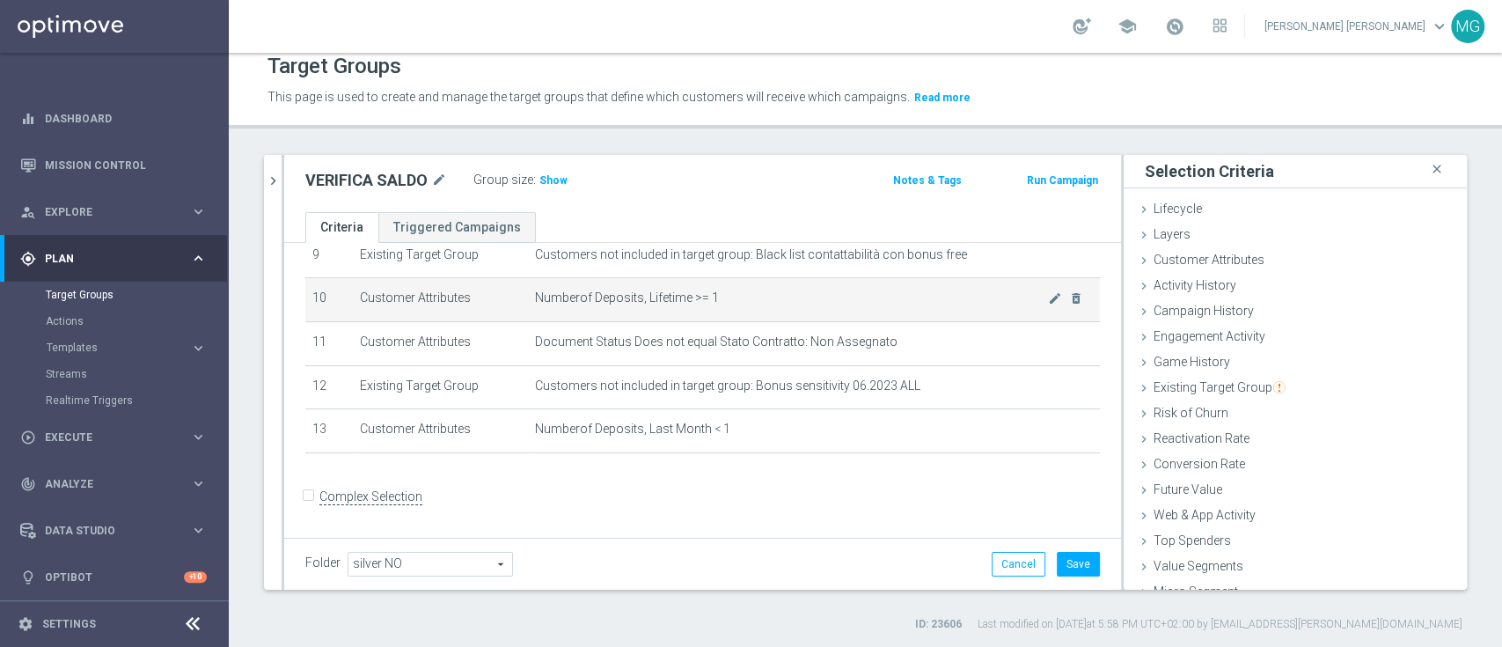
click at [547, 174] on span "Show" at bounding box center [553, 180] width 28 height 12
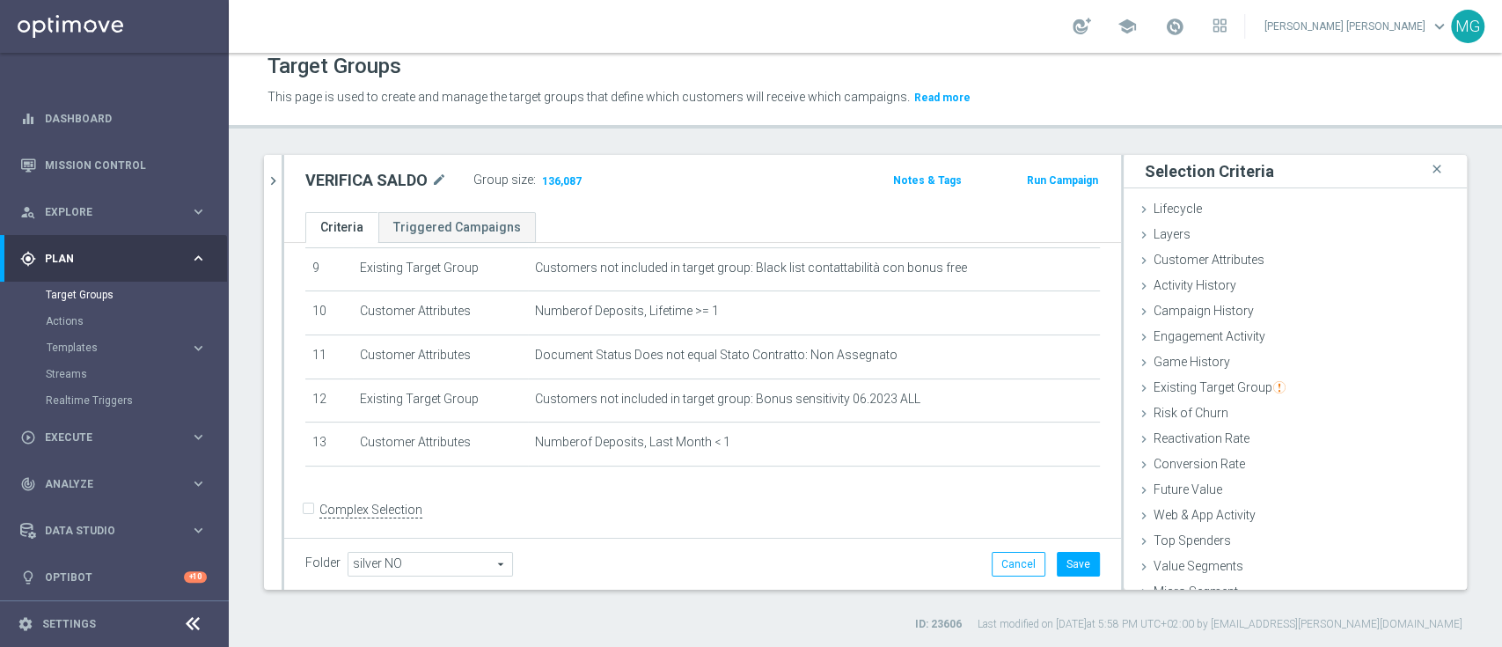
scroll to position [407, 0]
